Goal: Task Accomplishment & Management: Manage account settings

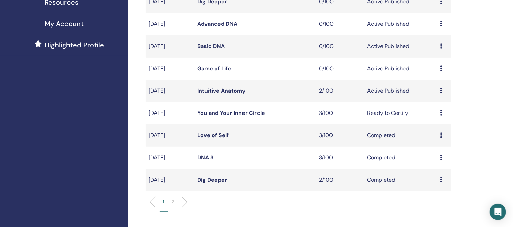
scroll to position [171, 0]
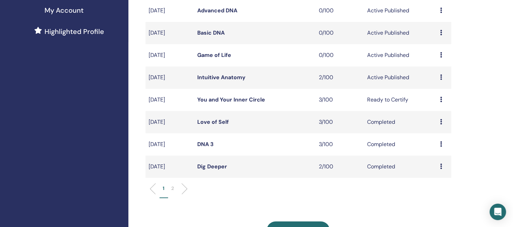
click at [214, 101] on link "You and Your Inner Circle" at bounding box center [231, 99] width 68 height 7
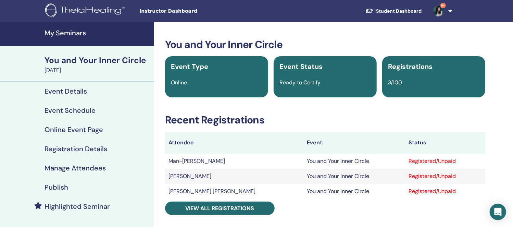
scroll to position [42, 0]
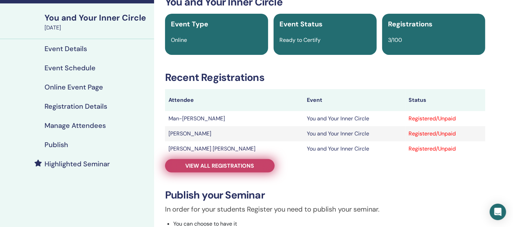
click at [231, 164] on span "View all registrations" at bounding box center [220, 165] width 69 height 7
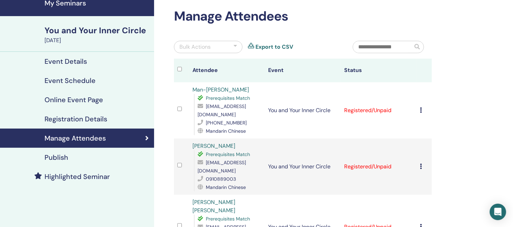
scroll to position [42, 0]
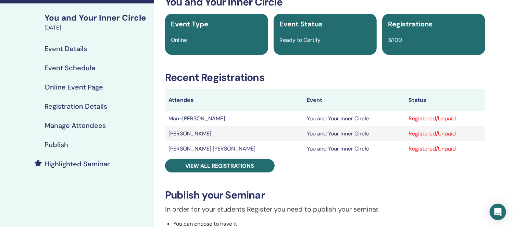
click at [409, 115] on div "Registered/Unpaid" at bounding box center [445, 118] width 73 height 8
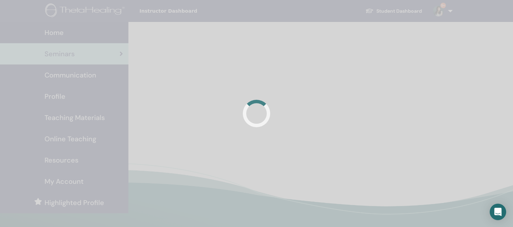
scroll to position [162, 0]
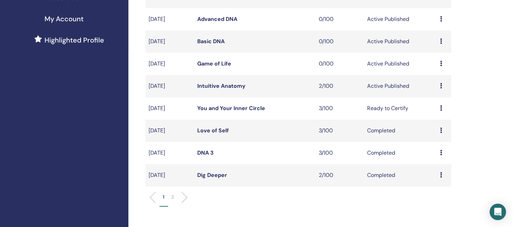
click at [391, 110] on td "Ready to Certify" at bounding box center [400, 108] width 73 height 22
click at [442, 106] on div "Preview Edit Attendees Cancel" at bounding box center [444, 108] width 8 height 8
click at [395, 105] on td "Ready to Certify" at bounding box center [400, 108] width 73 height 22
click at [234, 105] on link "You and Your Inner Circle" at bounding box center [231, 107] width 68 height 7
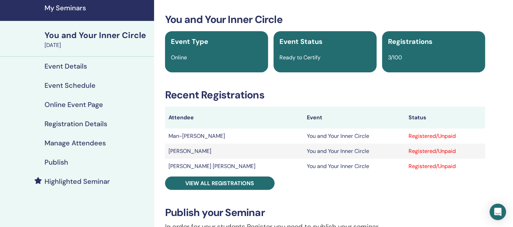
scroll to position [42, 0]
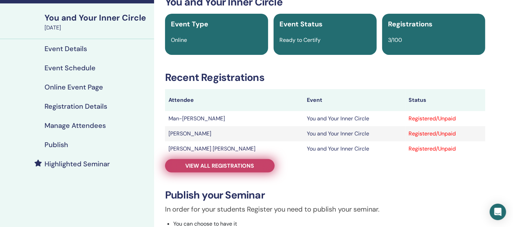
click at [241, 166] on span "View all registrations" at bounding box center [220, 165] width 69 height 7
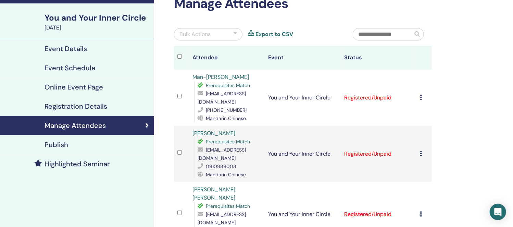
click at [419, 97] on td "Cancel Registration Do not auto-certify Mark as Paid Mark as Unpaid Mark as Abs…" at bounding box center [423, 97] width 15 height 56
click at [421, 95] on icon at bounding box center [421, 96] width 2 height 5
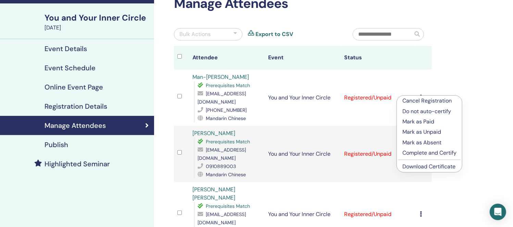
click at [426, 151] on p "Complete and Certify" at bounding box center [429, 153] width 54 height 8
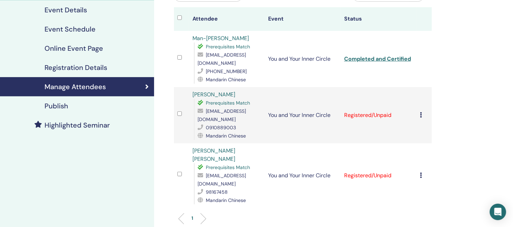
scroll to position [85, 0]
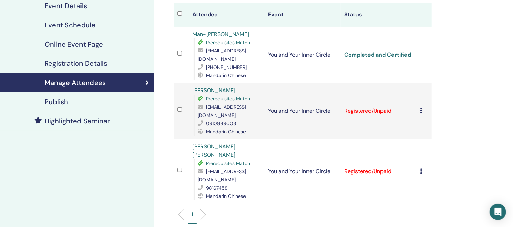
click at [389, 54] on link "Completed and Certified" at bounding box center [377, 54] width 67 height 7
click at [472, 55] on div "Manage Attendees Bulk Actions Export to CSV Attendee Event Status Man-Fei Hsu P…" at bounding box center [325, 132] width 342 height 390
click at [267, 60] on td "You and Your Inner Circle" at bounding box center [303, 55] width 76 height 56
drag, startPoint x: 264, startPoint y: 58, endPoint x: 197, endPoint y: 59, distance: 66.8
click at [197, 59] on td "Man-Fei Hsu Prerequisites Match teacher.fayehsu@gmail.com +886952606388 Mandari…" at bounding box center [227, 55] width 76 height 56
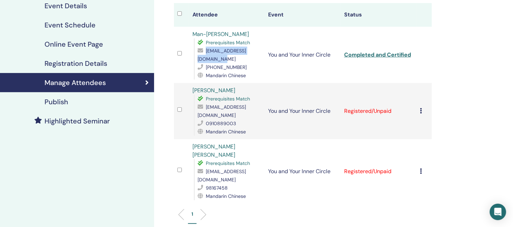
copy span "teacher.fayehsu@gmail.com"
click at [422, 108] on icon at bounding box center [421, 110] width 2 height 5
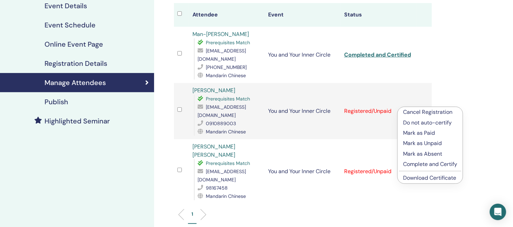
click at [427, 163] on p "Complete and Certify" at bounding box center [430, 164] width 54 height 8
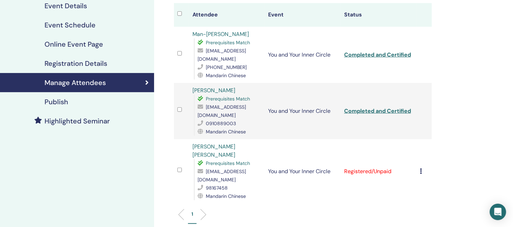
scroll to position [85, 0]
click at [403, 107] on link "Completed and Certified" at bounding box center [377, 110] width 67 height 7
click at [478, 76] on div "Manage Attendees Bulk Actions Export to CSV Attendee Event Status Man-[PERSON_N…" at bounding box center [325, 132] width 342 height 390
drag, startPoint x: 258, startPoint y: 107, endPoint x: 206, endPoint y: 108, distance: 52.0
click at [206, 108] on div "[EMAIL_ADDRESS][DOMAIN_NAME]" at bounding box center [230, 111] width 64 height 16
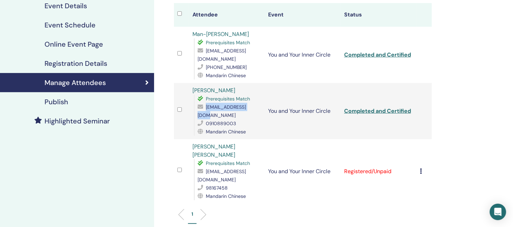
copy span "amy771431@gmail.com"
click at [422, 168] on icon at bounding box center [421, 170] width 2 height 5
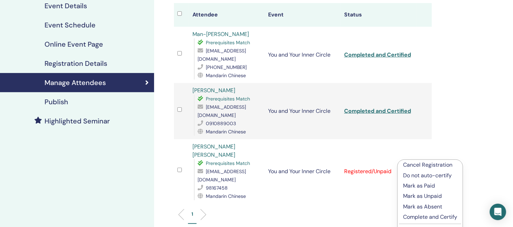
click at [421, 216] on p "Complete and Certify" at bounding box center [430, 217] width 54 height 8
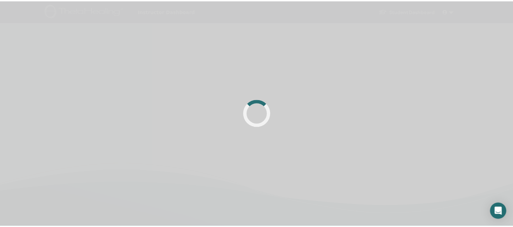
scroll to position [85, 0]
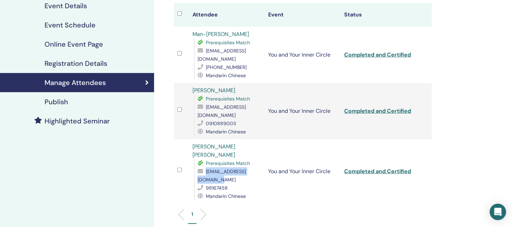
drag, startPoint x: 258, startPoint y: 162, endPoint x: 197, endPoint y: 163, distance: 60.6
click at [198, 167] on div "[EMAIL_ADDRESS][DOMAIN_NAME]" at bounding box center [230, 175] width 64 height 16
copy span "[EMAIL_ADDRESS][DOMAIN_NAME]"
click at [408, 167] on link "Completed and Certified" at bounding box center [377, 170] width 67 height 7
click at [474, 114] on div "Manage Attendees Bulk Actions Export to CSV Attendee Event Status Man-[PERSON_N…" at bounding box center [325, 132] width 342 height 390
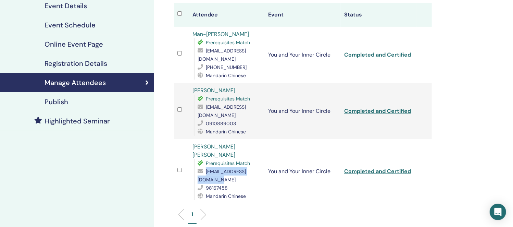
drag, startPoint x: 258, startPoint y: 162, endPoint x: 198, endPoint y: 164, distance: 61.0
click at [198, 167] on div "[EMAIL_ADDRESS][DOMAIN_NAME]" at bounding box center [230, 175] width 64 height 16
copy span "[EMAIL_ADDRESS][DOMAIN_NAME]"
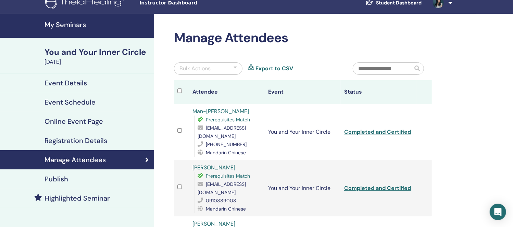
scroll to position [0, 0]
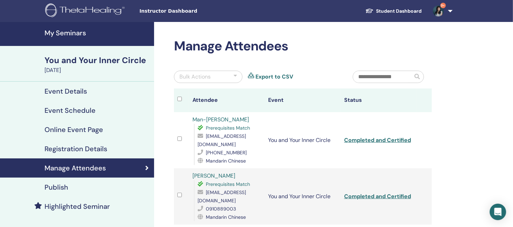
click at [65, 56] on div "You and Your Inner Circle" at bounding box center [97, 60] width 105 height 12
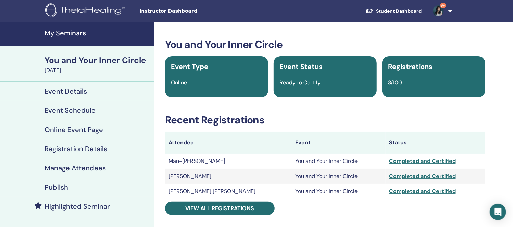
click at [91, 32] on h4 "My Seminars" at bounding box center [97, 33] width 105 height 8
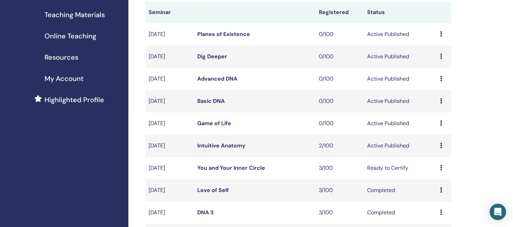
scroll to position [214, 0]
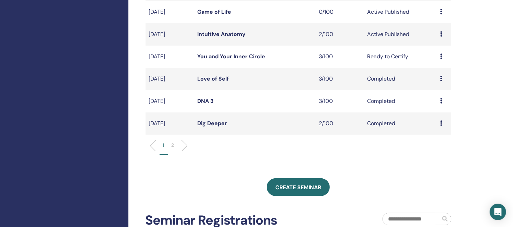
click at [484, 142] on div "My Seminars You can customize the filter to explore upcoming seminars beyond th…" at bounding box center [320, 100] width 385 height 585
